Goal: Use online tool/utility: Utilize a website feature to perform a specific function

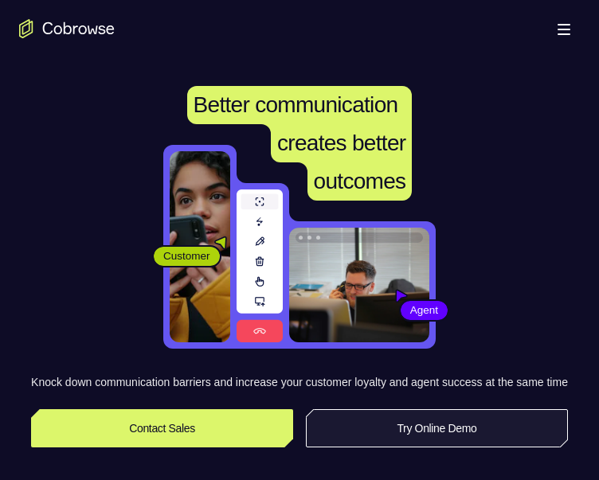
click at [438, 443] on link "Try Online Demo" at bounding box center [437, 428] width 262 height 38
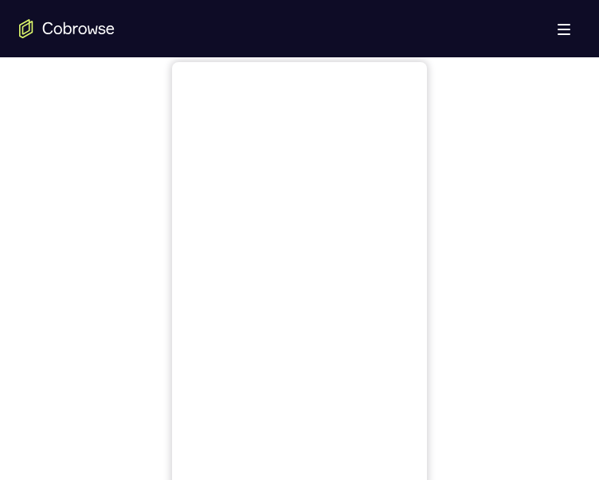
scroll to position [637, 0]
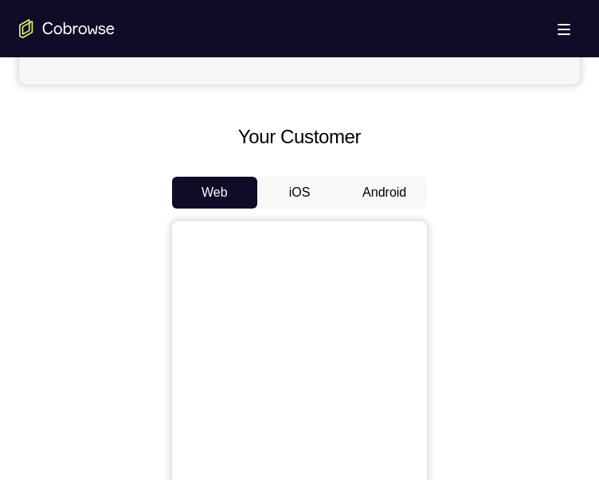
click at [374, 196] on button "Android" at bounding box center [384, 193] width 85 height 32
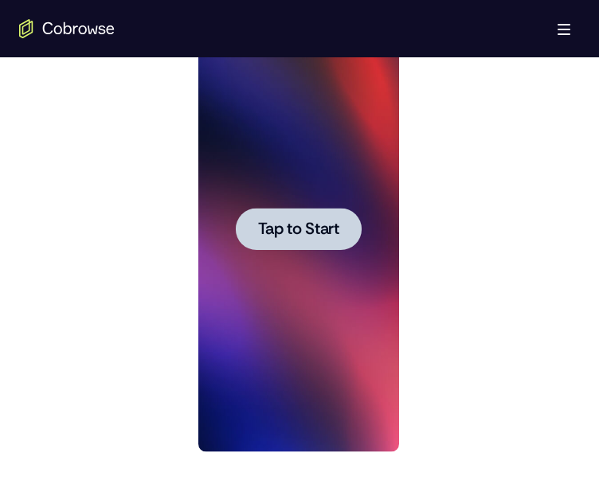
scroll to position [0, 0]
click at [314, 231] on span "Tap to Start" at bounding box center [297, 229] width 81 height 16
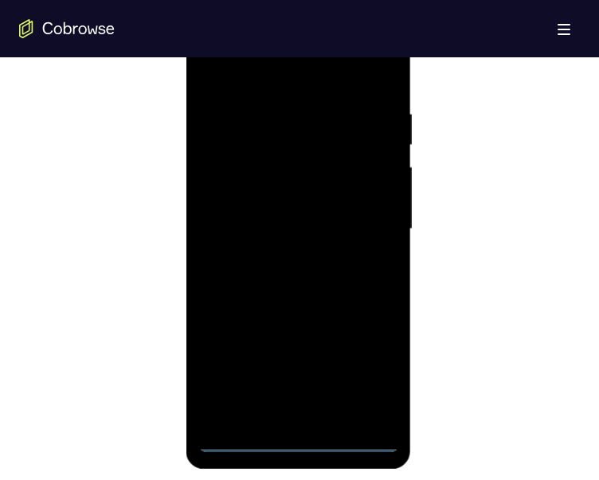
click at [295, 440] on div at bounding box center [298, 229] width 201 height 446
click at [382, 384] on div at bounding box center [298, 229] width 201 height 446
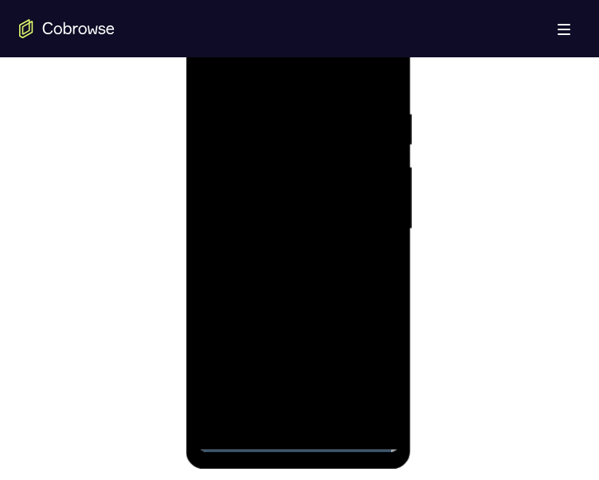
click at [382, 384] on div at bounding box center [298, 229] width 201 height 446
click at [350, 252] on div at bounding box center [298, 229] width 201 height 446
click at [299, 436] on div at bounding box center [298, 229] width 201 height 446
click at [361, 368] on div at bounding box center [298, 229] width 201 height 446
drag, startPoint x: 284, startPoint y: 77, endPoint x: 612, endPoint y: 249, distance: 370.5
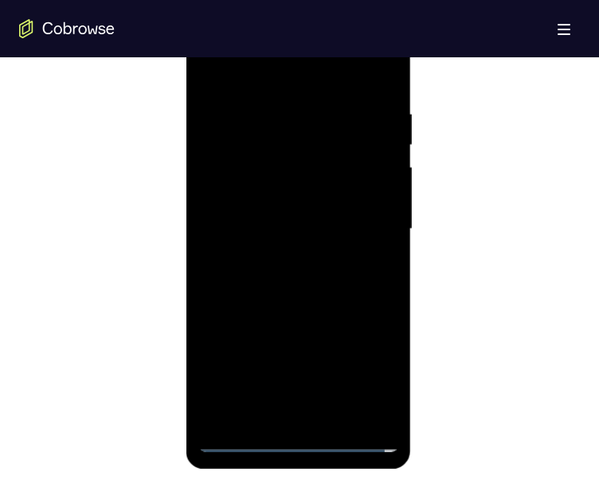
click at [284, 77] on div at bounding box center [298, 229] width 201 height 446
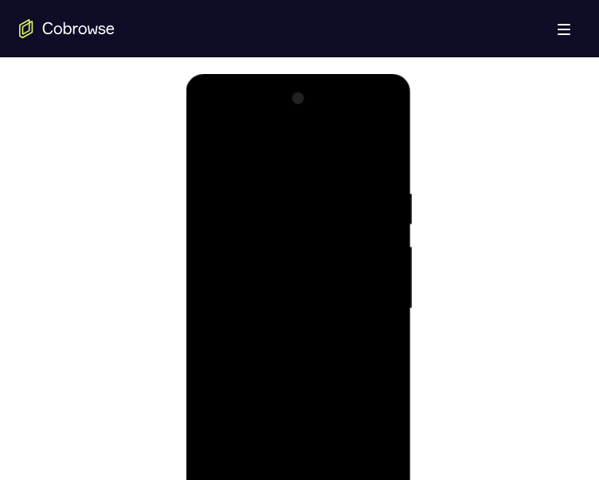
click at [357, 309] on div at bounding box center [298, 309] width 201 height 446
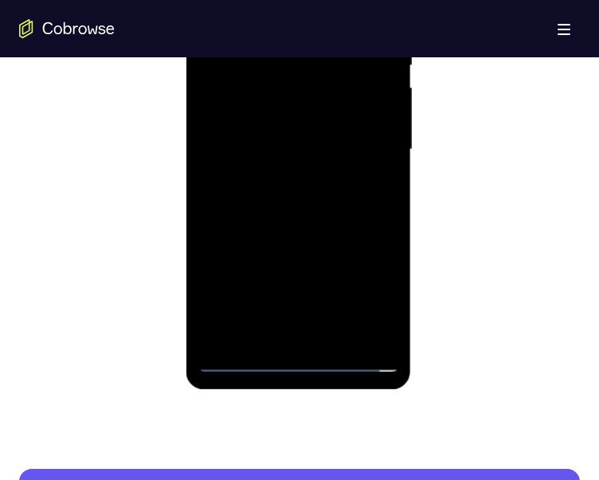
click at [273, 178] on div at bounding box center [298, 150] width 201 height 446
click at [311, 140] on div at bounding box center [298, 150] width 201 height 446
click at [292, 110] on div at bounding box center [298, 150] width 201 height 446
click at [303, 145] on div at bounding box center [298, 150] width 201 height 446
drag, startPoint x: 357, startPoint y: 202, endPoint x: 614, endPoint y: 112, distance: 272.5
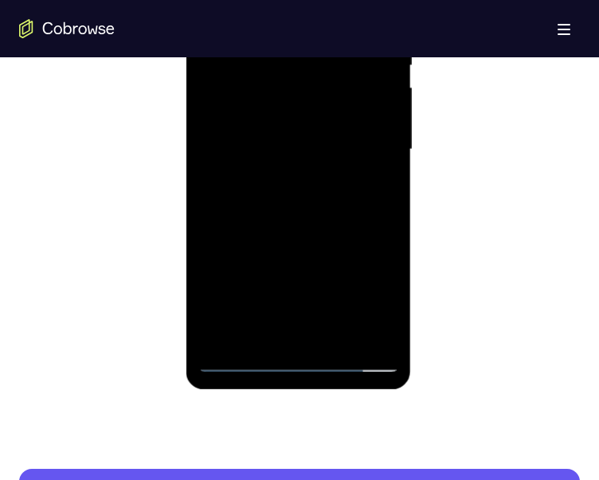
click at [357, 202] on div at bounding box center [298, 150] width 201 height 446
click at [370, 170] on div at bounding box center [298, 150] width 201 height 446
click at [378, 108] on div at bounding box center [298, 150] width 201 height 446
click at [364, 139] on div at bounding box center [298, 150] width 201 height 446
click at [331, 149] on div at bounding box center [298, 150] width 201 height 446
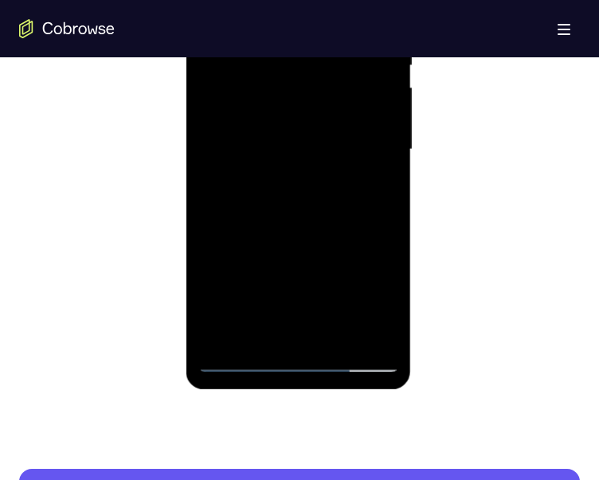
scroll to position [796, 0]
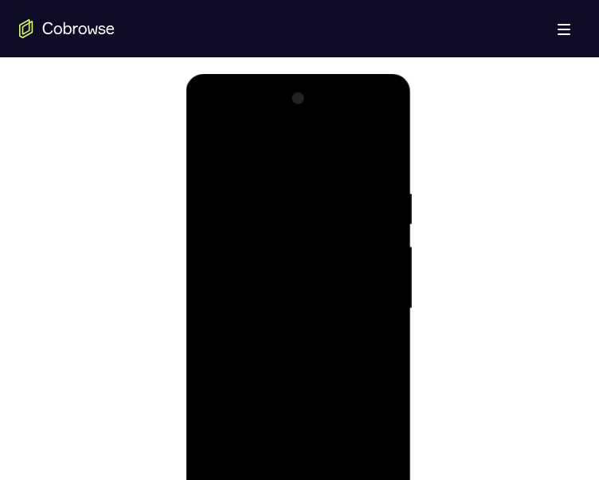
click at [288, 361] on div at bounding box center [298, 309] width 201 height 446
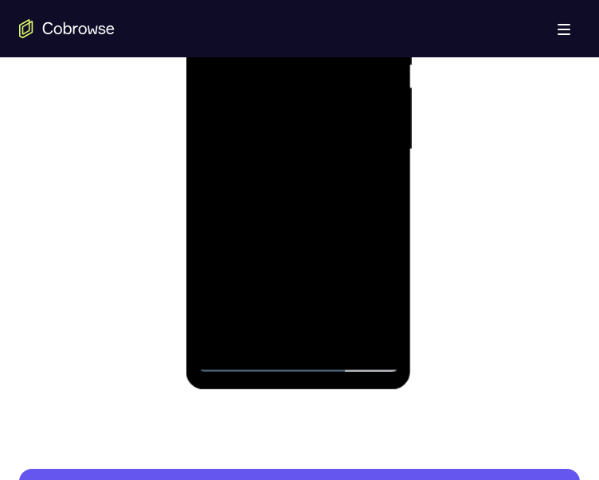
scroll to position [876, 0]
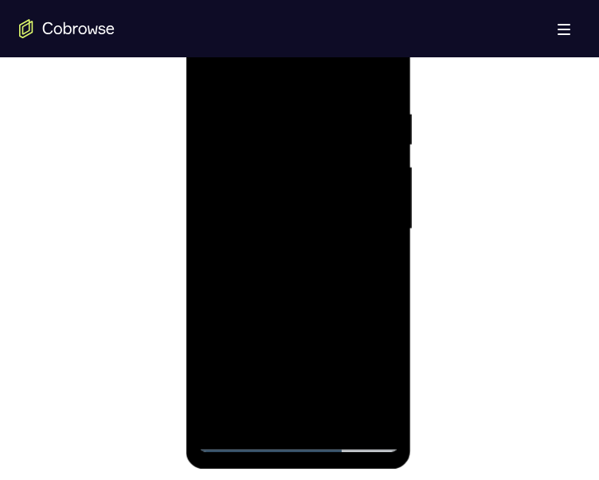
click at [373, 153] on div at bounding box center [298, 229] width 201 height 446
click at [329, 292] on div at bounding box center [298, 229] width 201 height 446
click at [339, 417] on div at bounding box center [298, 229] width 201 height 446
click at [342, 313] on div at bounding box center [298, 229] width 201 height 446
click at [331, 245] on div at bounding box center [298, 229] width 201 height 446
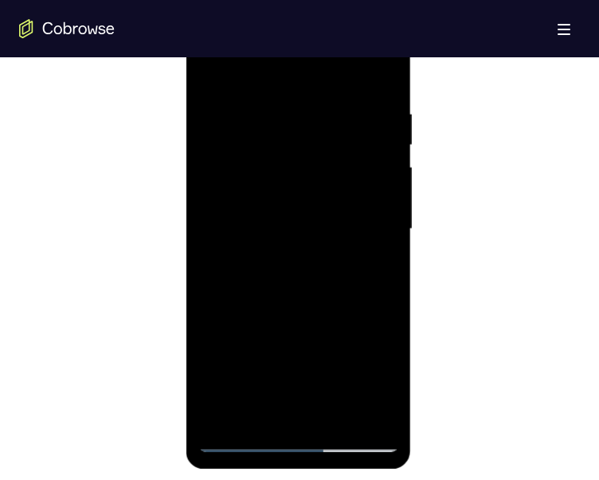
click at [351, 362] on div at bounding box center [298, 229] width 201 height 446
click at [361, 360] on div at bounding box center [298, 229] width 201 height 446
click at [384, 386] on div at bounding box center [298, 229] width 201 height 446
drag, startPoint x: 382, startPoint y: 384, endPoint x: 602, endPoint y: 378, distance: 220.7
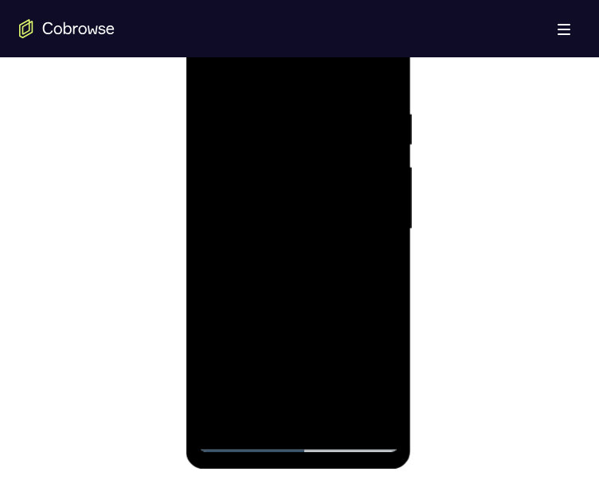
click at [382, 384] on div at bounding box center [298, 229] width 201 height 446
click at [259, 405] on div at bounding box center [298, 229] width 201 height 446
click at [378, 317] on div at bounding box center [298, 229] width 201 height 446
click at [373, 257] on div at bounding box center [298, 229] width 201 height 446
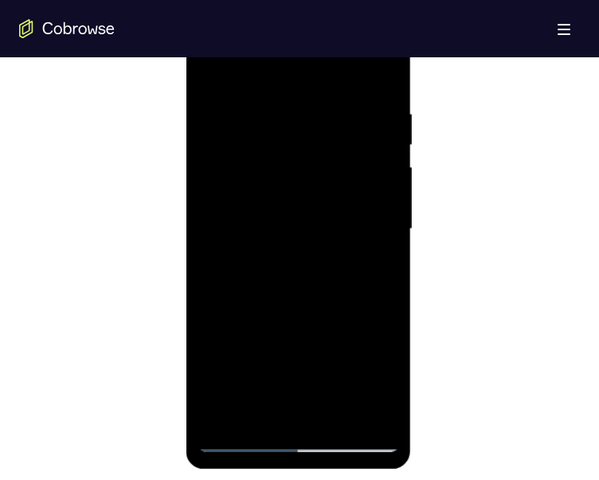
click at [336, 155] on div at bounding box center [298, 229] width 201 height 446
click at [344, 290] on div at bounding box center [298, 229] width 201 height 446
click at [377, 268] on div at bounding box center [298, 229] width 201 height 446
click at [386, 182] on div at bounding box center [298, 229] width 201 height 446
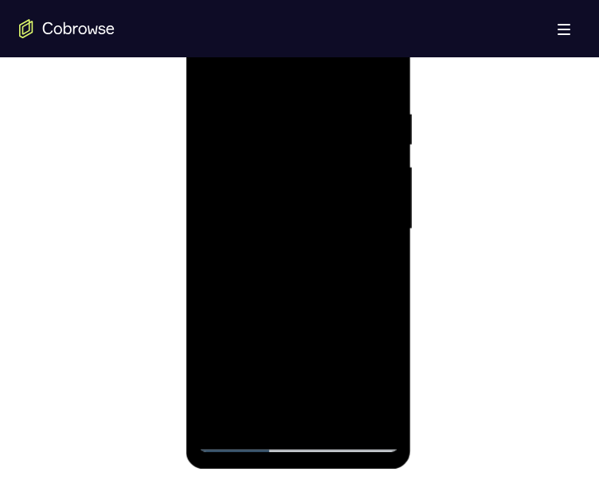
click at [350, 376] on div at bounding box center [298, 229] width 201 height 446
click at [214, 373] on div at bounding box center [298, 229] width 201 height 446
click at [229, 292] on div at bounding box center [298, 229] width 201 height 446
click at [240, 263] on div at bounding box center [298, 229] width 201 height 446
click at [383, 382] on div at bounding box center [298, 229] width 201 height 446
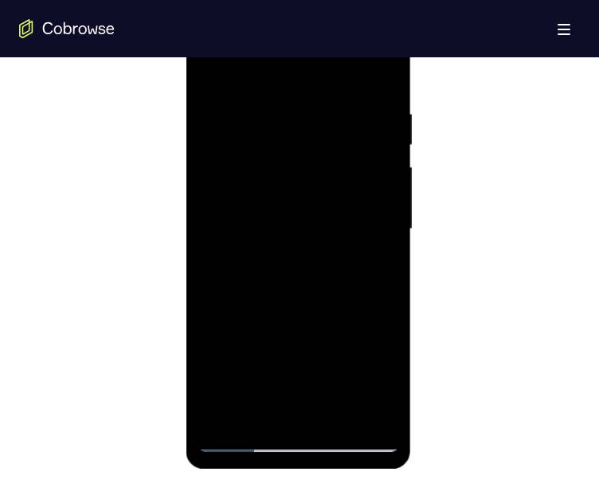
click at [297, 272] on div at bounding box center [298, 229] width 201 height 446
click at [256, 405] on div at bounding box center [298, 229] width 201 height 446
click at [335, 350] on div at bounding box center [298, 229] width 201 height 446
click at [374, 258] on div at bounding box center [298, 229] width 201 height 446
click at [217, 73] on div at bounding box center [298, 229] width 201 height 446
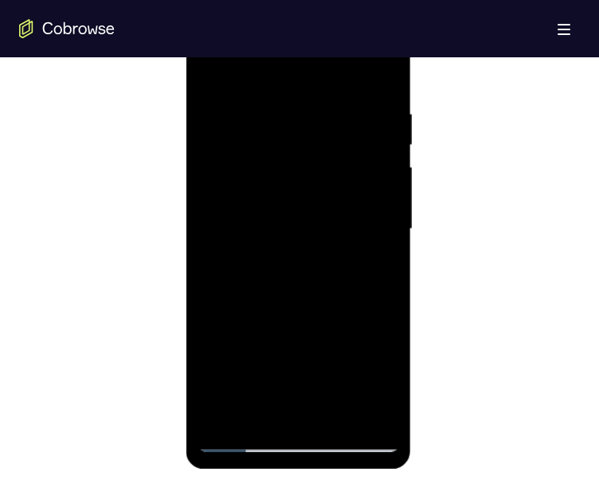
click at [328, 277] on div at bounding box center [298, 229] width 201 height 446
click at [295, 380] on div at bounding box center [298, 229] width 201 height 446
click at [278, 361] on div at bounding box center [298, 229] width 201 height 446
click at [292, 359] on div at bounding box center [298, 229] width 201 height 446
click at [383, 267] on div at bounding box center [298, 229] width 201 height 446
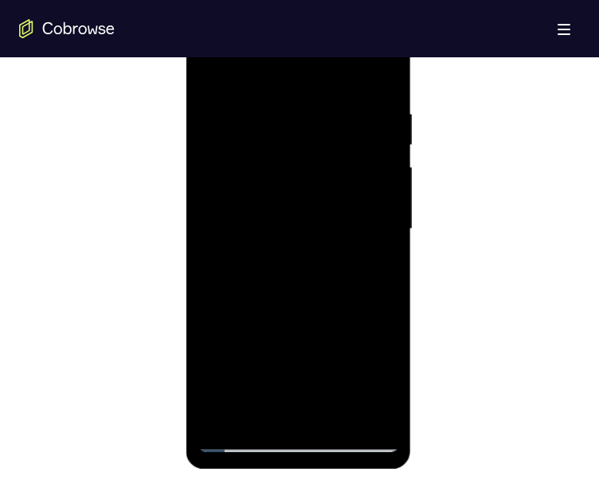
click at [296, 161] on div at bounding box center [298, 229] width 201 height 446
click at [311, 300] on div at bounding box center [298, 229] width 201 height 446
click at [260, 256] on div at bounding box center [298, 229] width 201 height 446
click at [276, 268] on div at bounding box center [298, 229] width 201 height 446
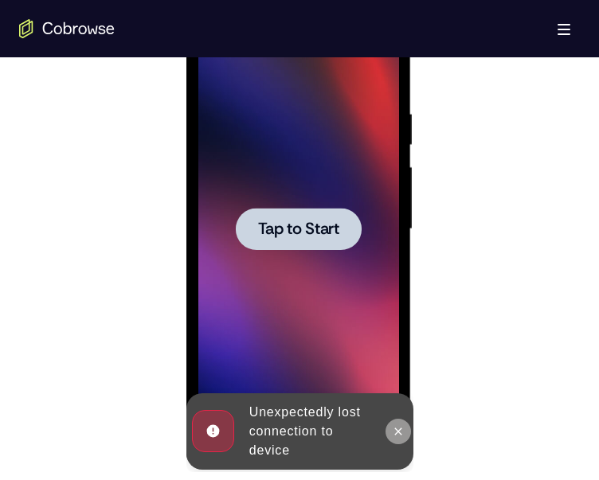
drag, startPoint x: 397, startPoint y: 438, endPoint x: 374, endPoint y: 48, distance: 391.0
click at [397, 438] on button at bounding box center [397, 431] width 25 height 25
